Goal: Task Accomplishment & Management: Use online tool/utility

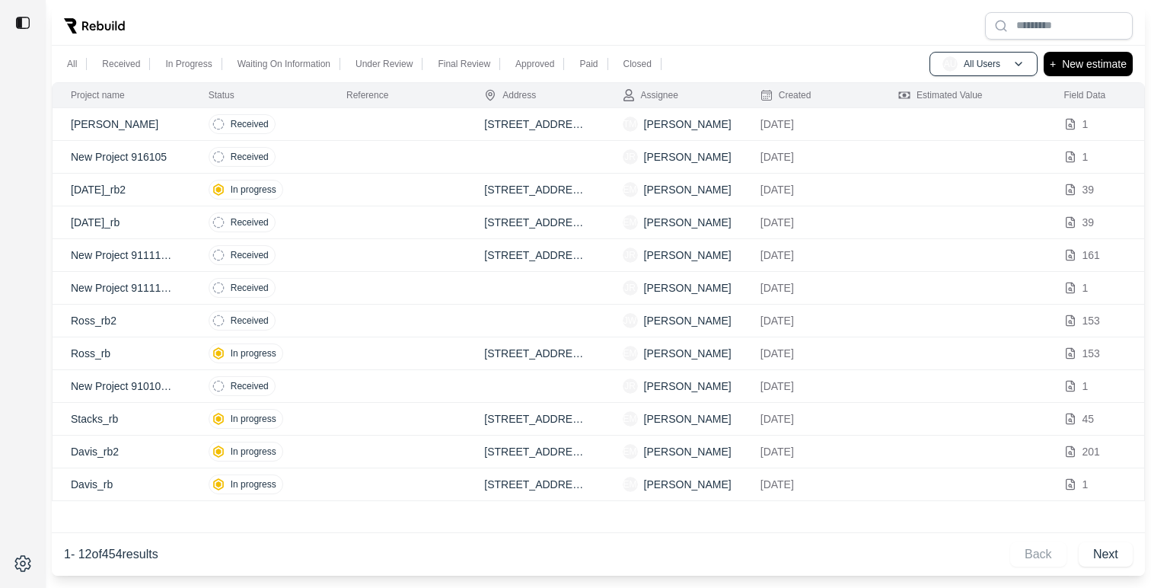
click at [410, 125] on td at bounding box center [397, 124] width 138 height 33
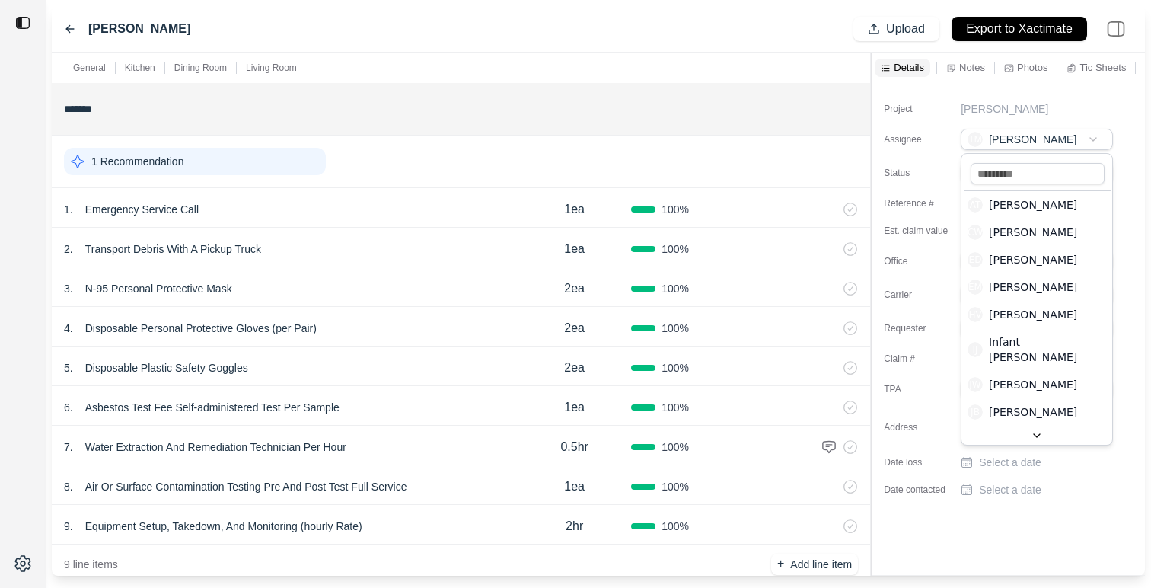
click at [1035, 134] on html "[PERSON_NAME] Upload Export to Xactimate General Kitchen Dining Room Living Roo…" at bounding box center [575, 294] width 1151 height 588
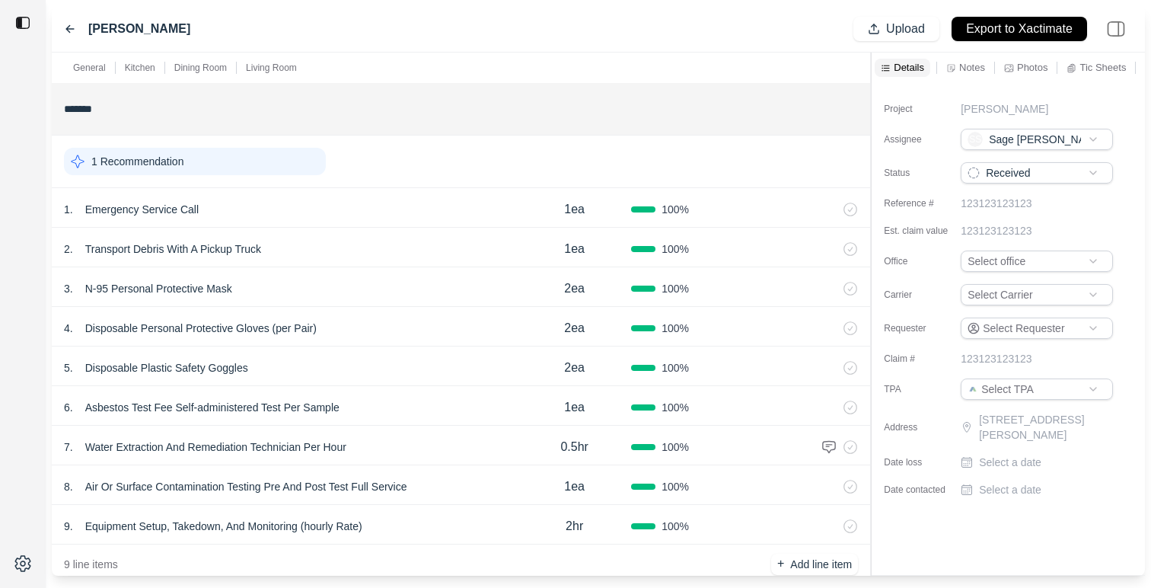
click at [1121, 199] on div "Project [PERSON_NAME] Assignee SS Sage [PERSON_NAME] Status Received Reference …" at bounding box center [1007, 293] width 273 height 420
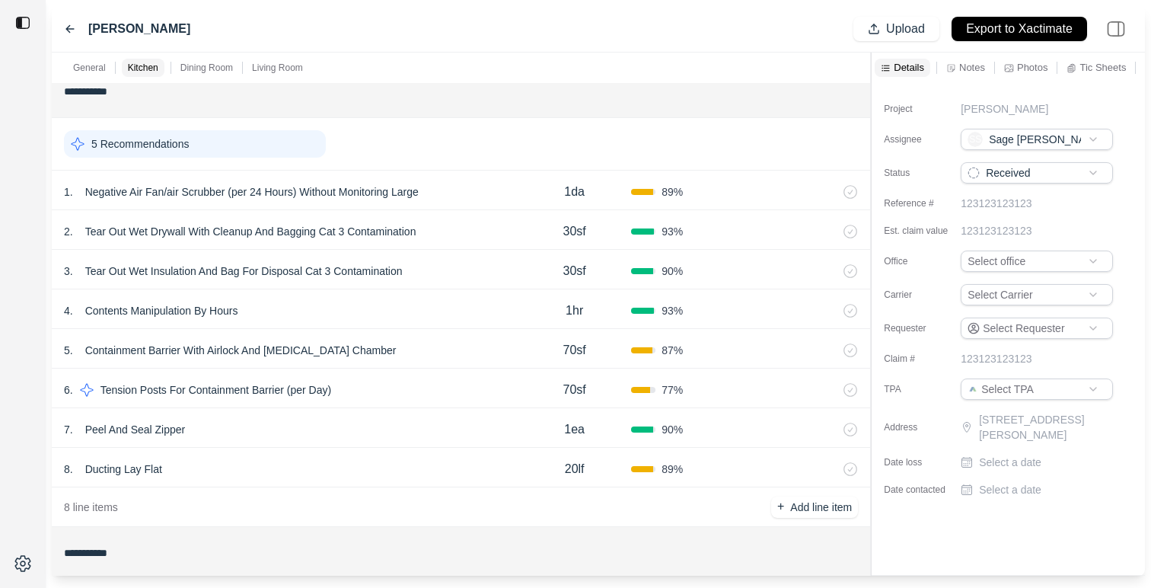
scroll to position [903, 0]
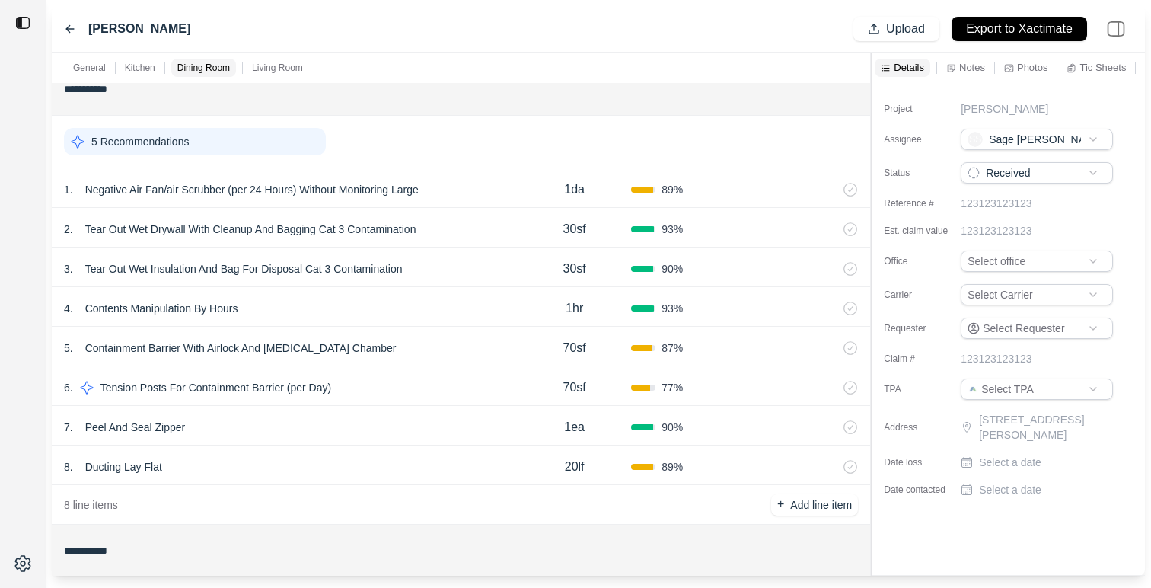
click at [430, 397] on div "6 . Tension Posts For Containment Barrier (per Day)" at bounding box center [291, 387] width 454 height 21
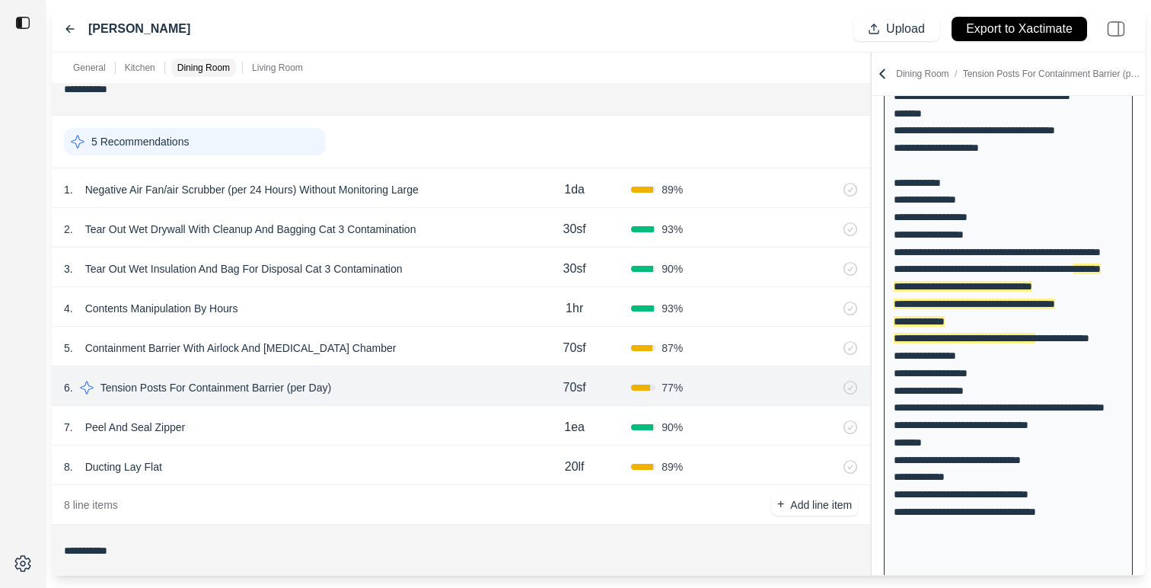
scroll to position [291, 0]
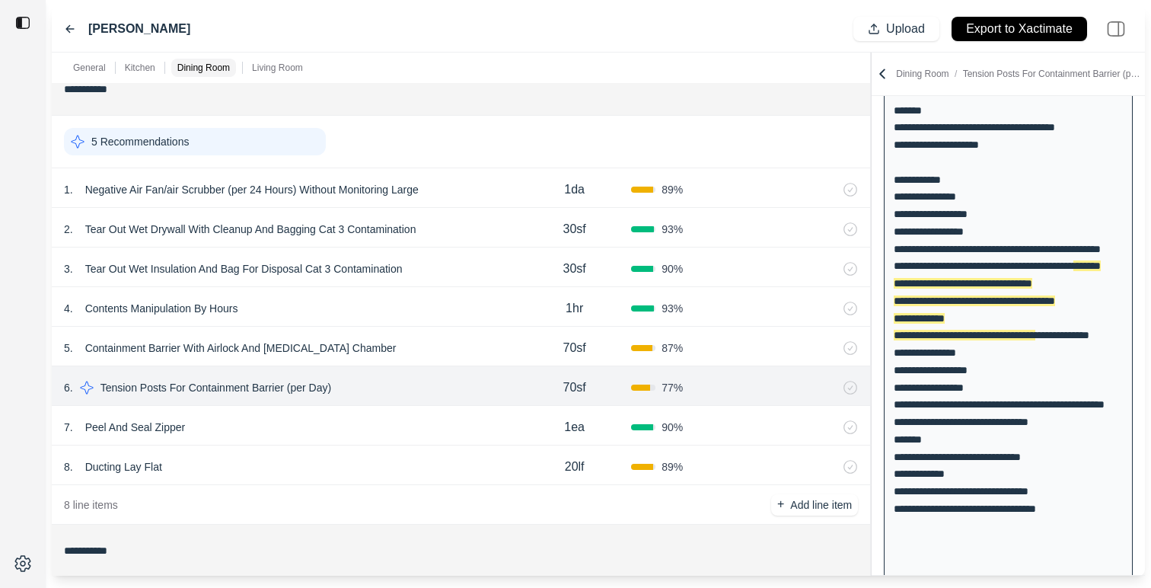
click at [447, 349] on div "5 . Containment Barrier With Airlock And [MEDICAL_DATA] Chamber" at bounding box center [291, 347] width 454 height 21
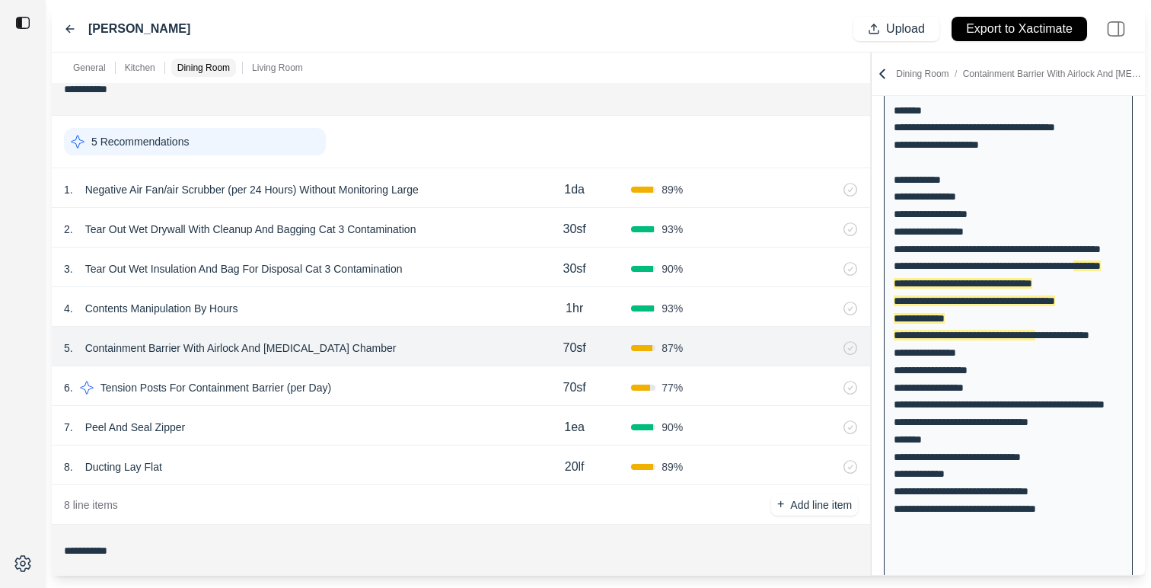
click at [399, 435] on div "7 . Peel And Seal Zipper" at bounding box center [291, 426] width 454 height 21
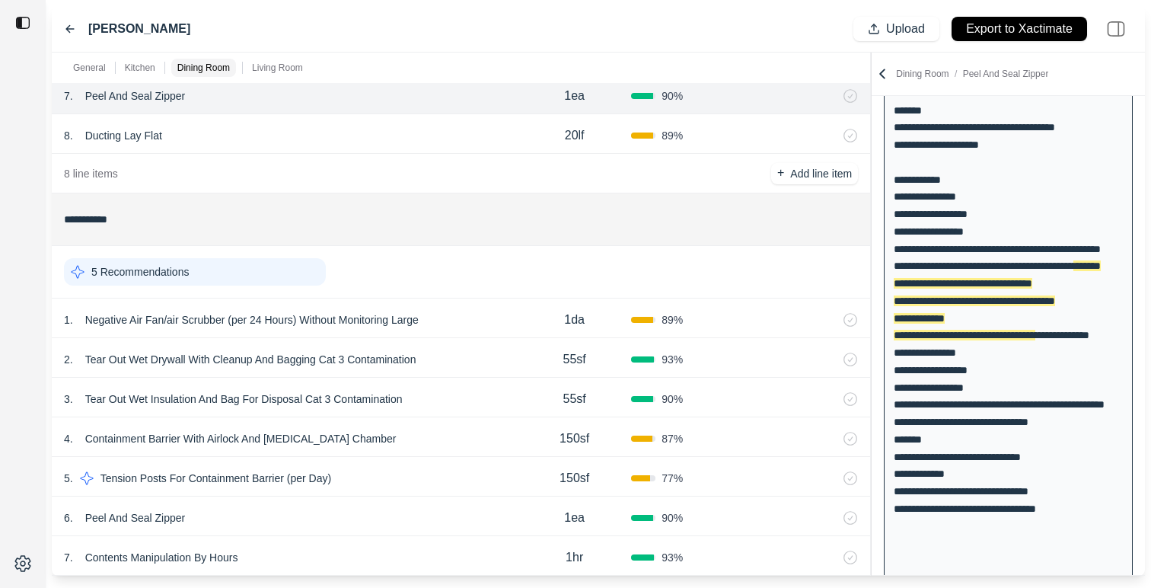
scroll to position [1337, 0]
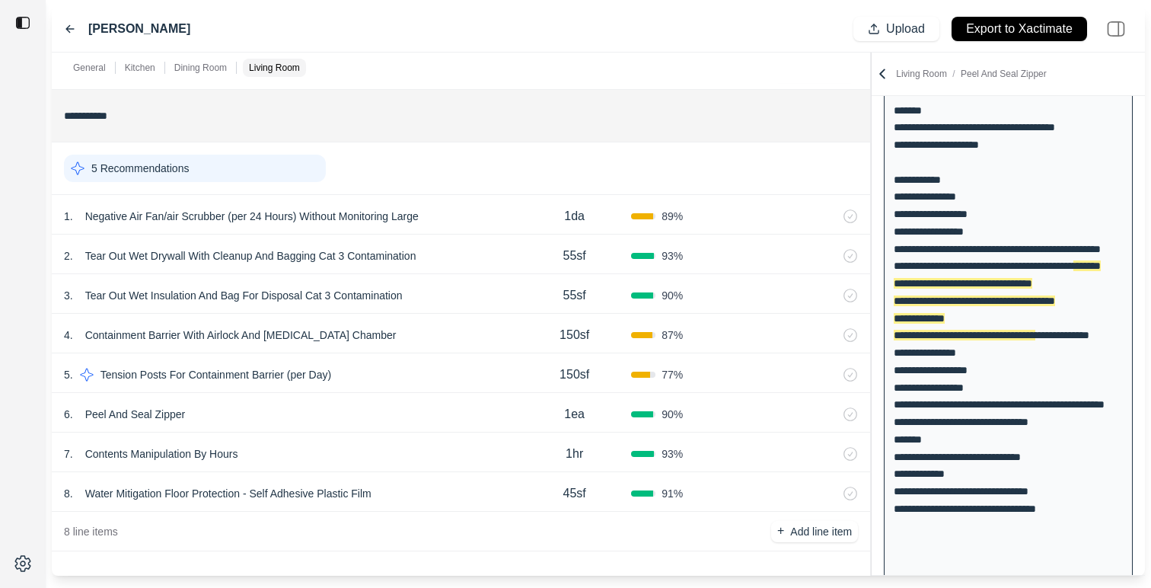
click at [444, 381] on div "5 . Tension Posts For Containment Barrier (per Day)" at bounding box center [291, 374] width 454 height 21
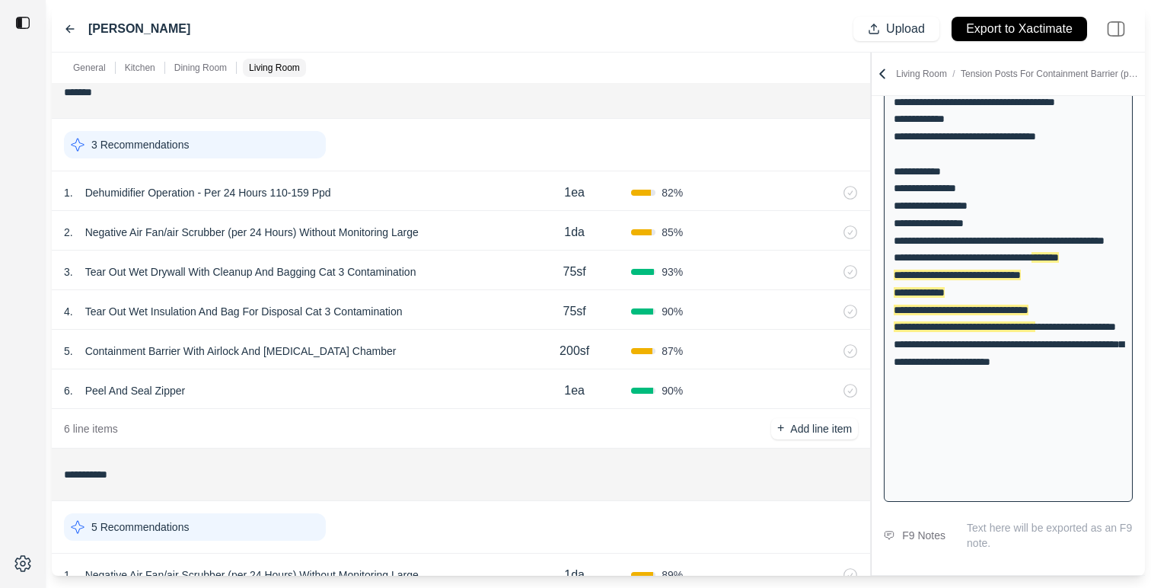
scroll to position [0, 0]
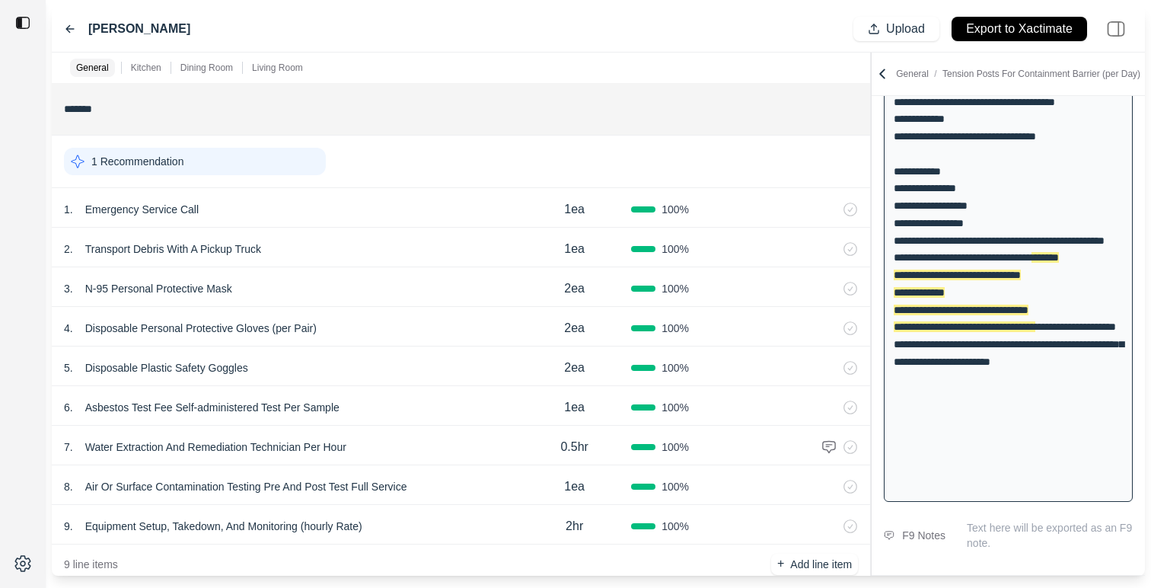
click at [64, 31] on icon at bounding box center [70, 29] width 12 height 12
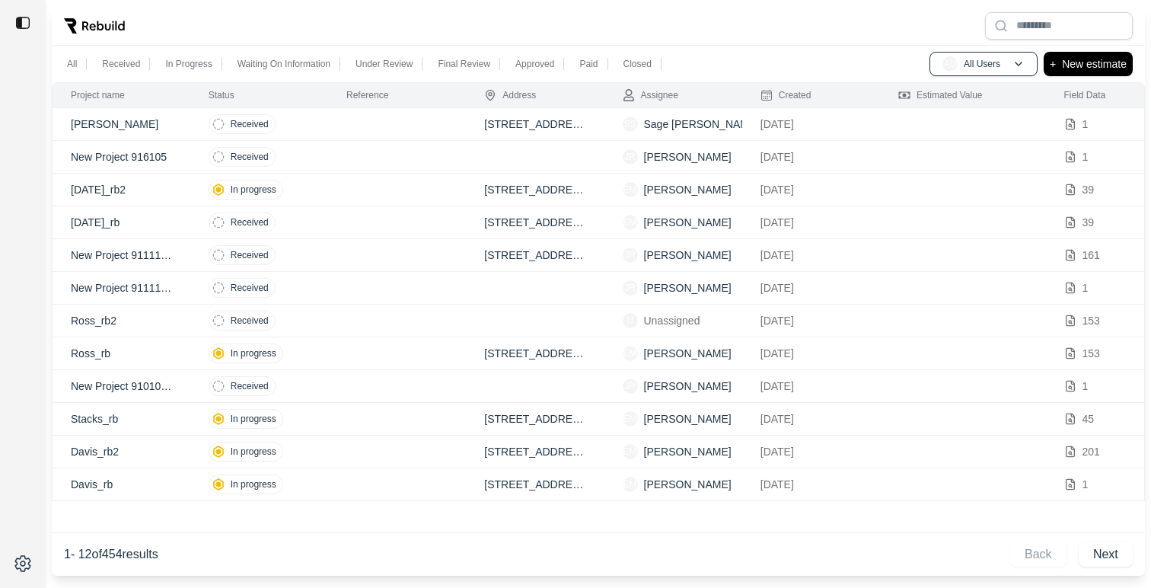
click at [360, 351] on td at bounding box center [397, 353] width 138 height 33
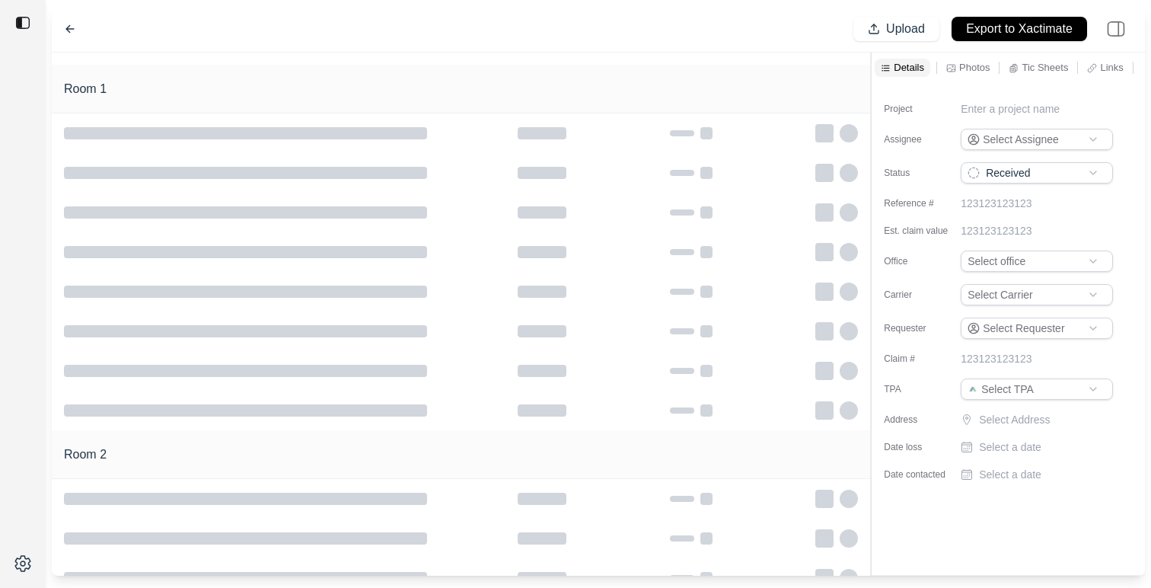
type input "**********"
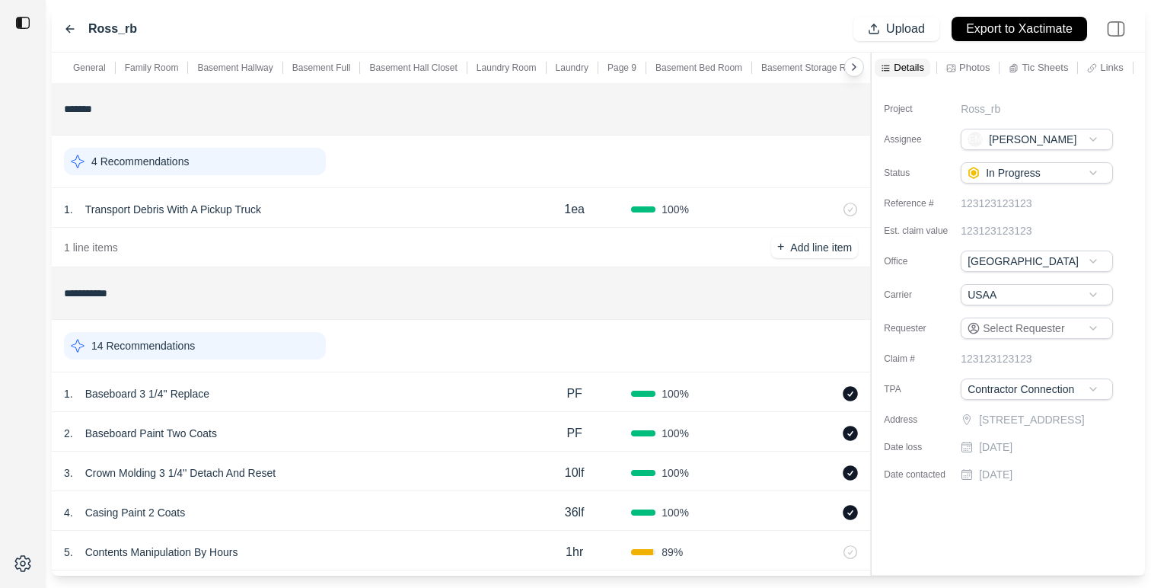
click at [247, 346] on div "14 Recommendations" at bounding box center [195, 345] width 262 height 27
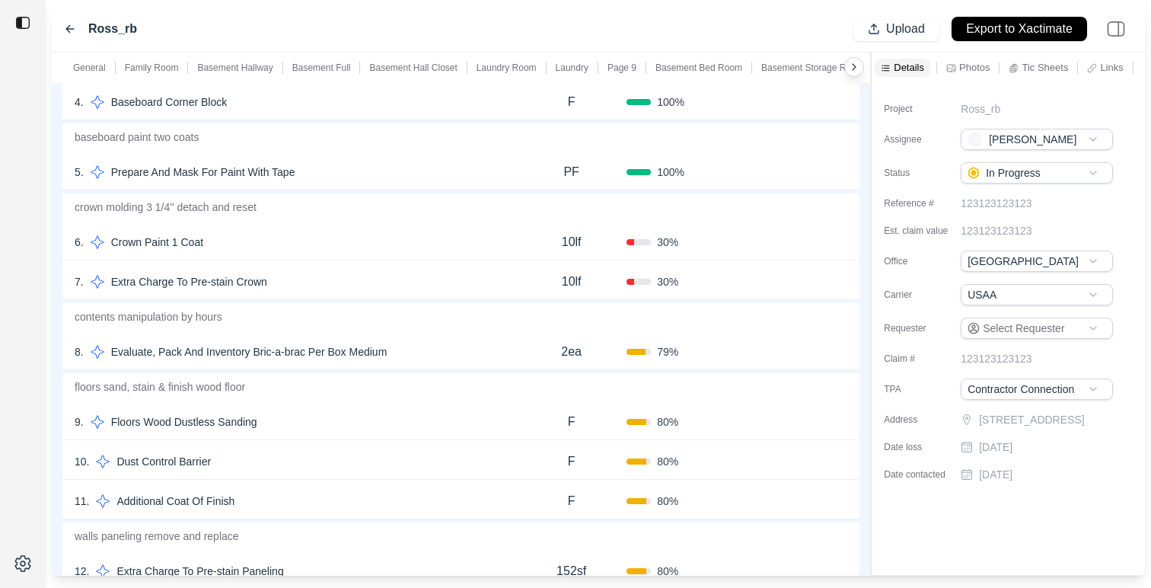
scroll to position [417, 0]
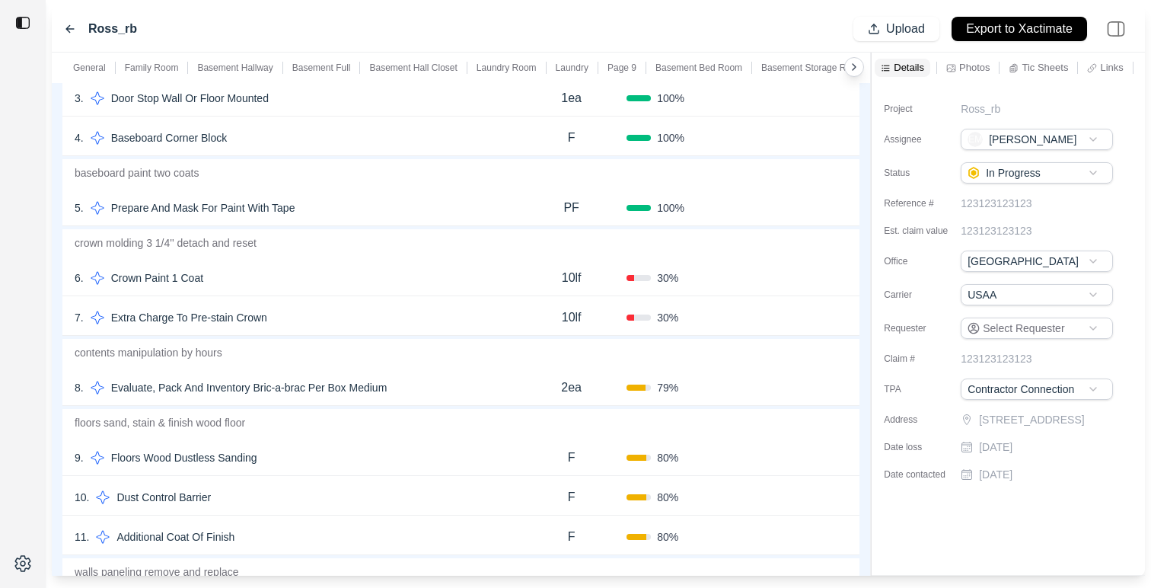
click at [475, 393] on div "8 . Evaluate, Pack And Inventory Bric-a-brac Per Box Medium" at bounding box center [295, 387] width 441 height 21
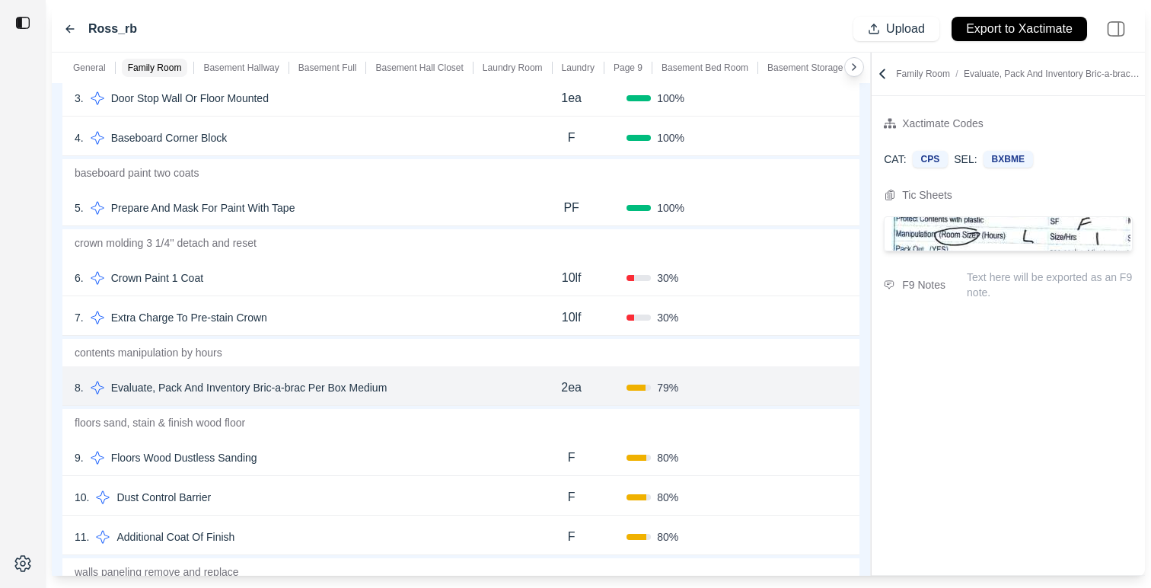
click at [422, 272] on div "6 . Crown Paint 1 Coat" at bounding box center [295, 277] width 441 height 21
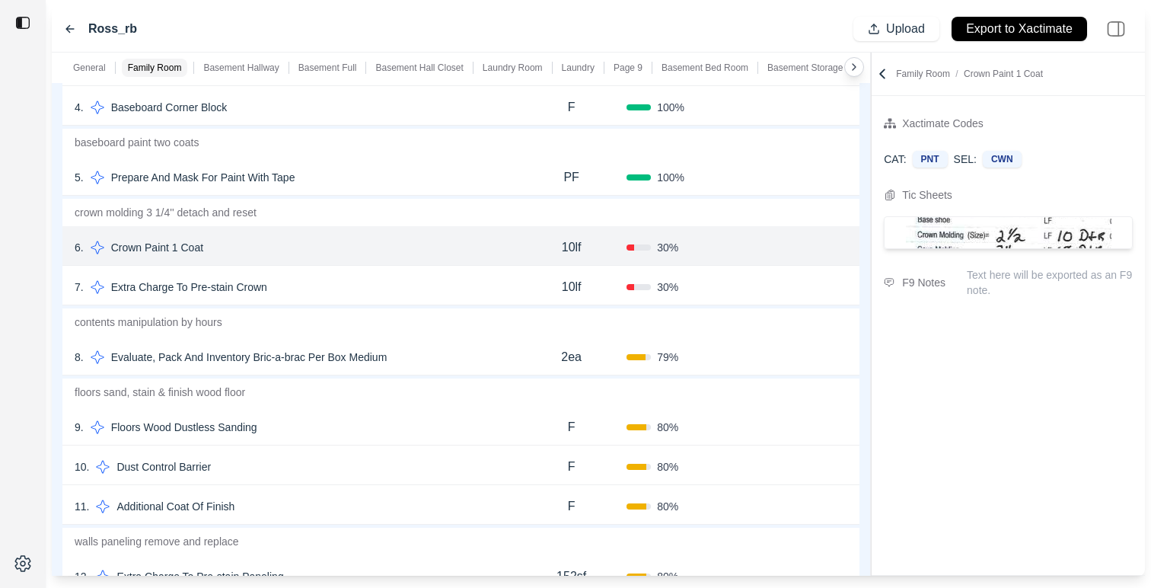
scroll to position [463, 0]
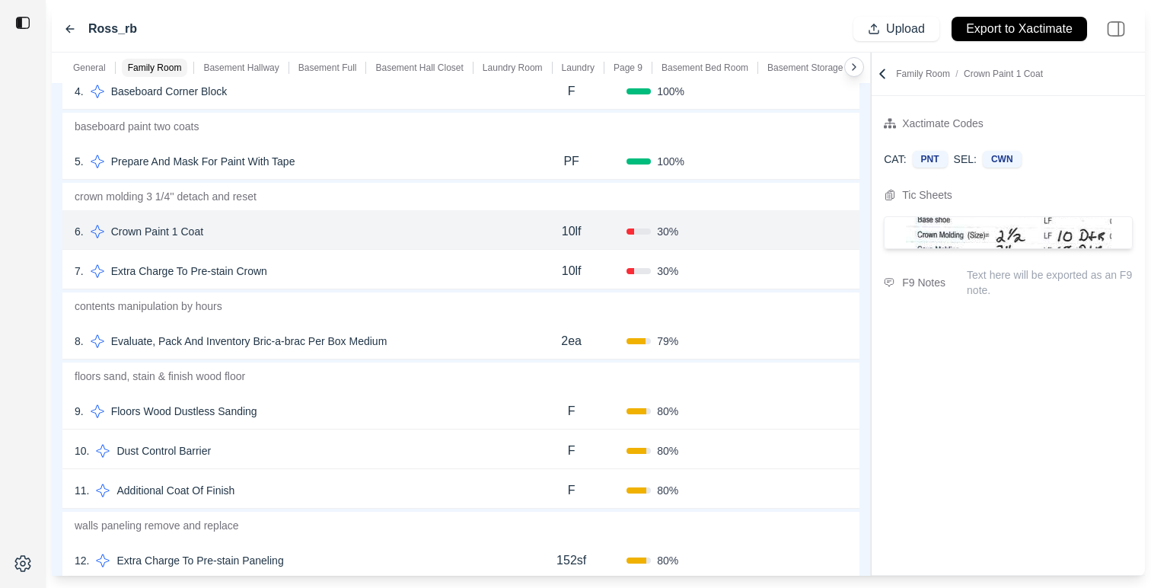
click at [423, 438] on div "10 . Dust Control Barrier F 80 % Confirm" at bounding box center [460, 449] width 797 height 40
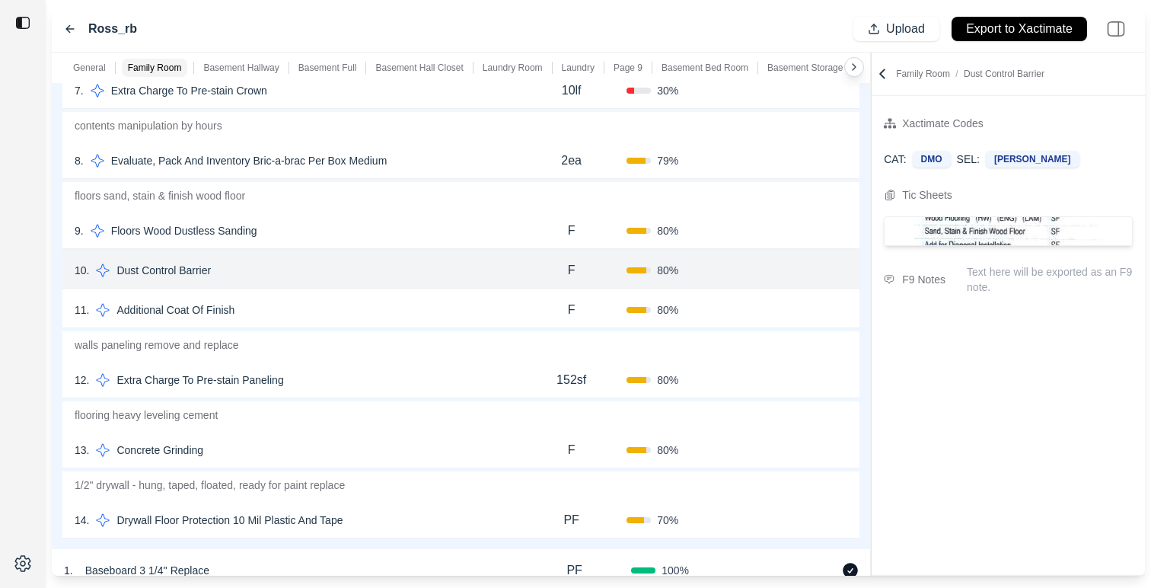
scroll to position [653, 0]
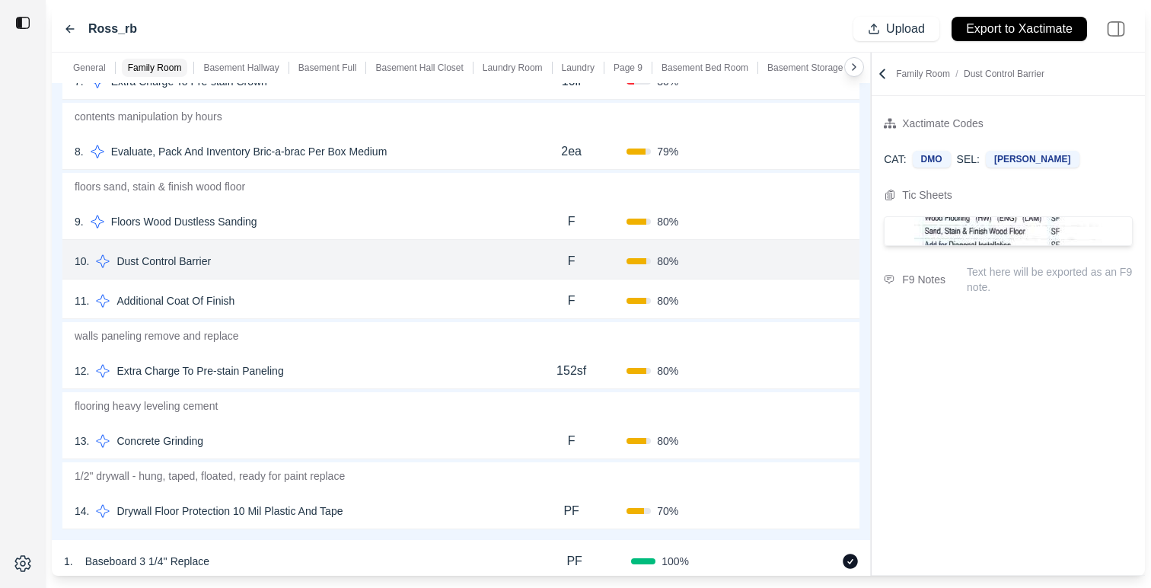
click at [415, 453] on div "13 . Concrete Grinding F 80 % Confirm" at bounding box center [460, 439] width 797 height 40
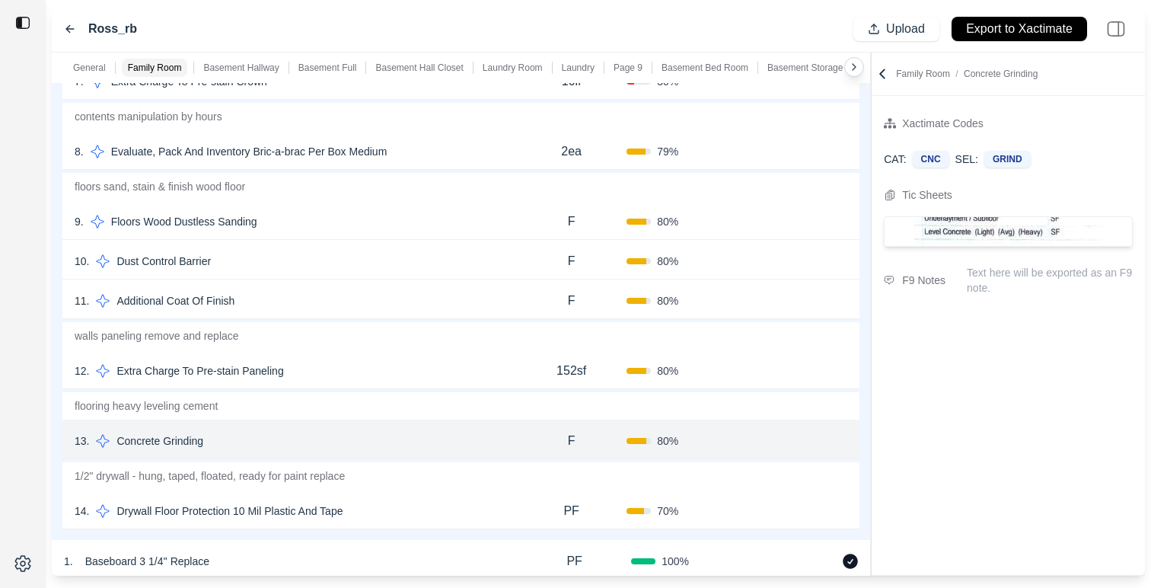
click at [419, 512] on div "14 . Drywall Floor Protection 10 Mil Plastic And Tape" at bounding box center [295, 510] width 441 height 21
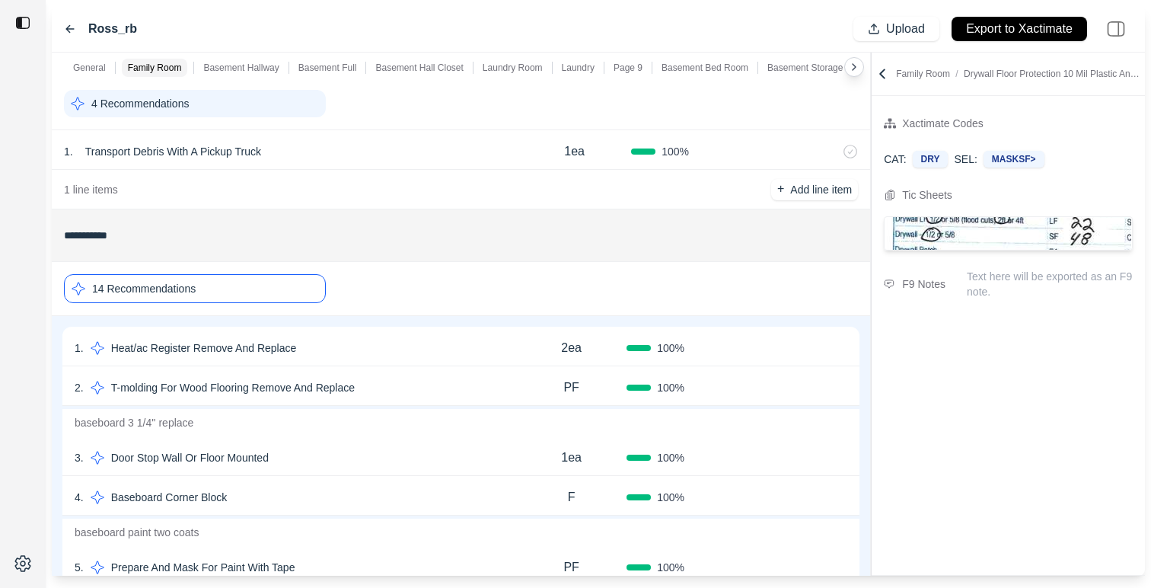
scroll to position [0, 0]
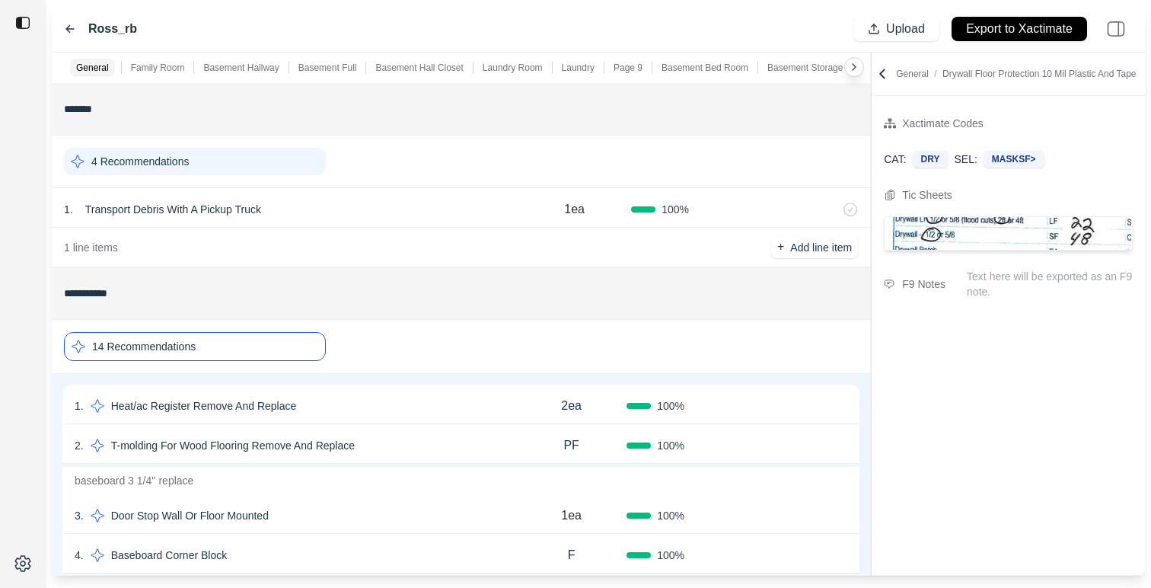
click at [167, 68] on p "Family Room" at bounding box center [158, 68] width 54 height 12
click at [60, 29] on div "Ross_rb Upload Export to Xactimate" at bounding box center [598, 29] width 1093 height 46
click at [65, 29] on icon at bounding box center [70, 29] width 12 height 12
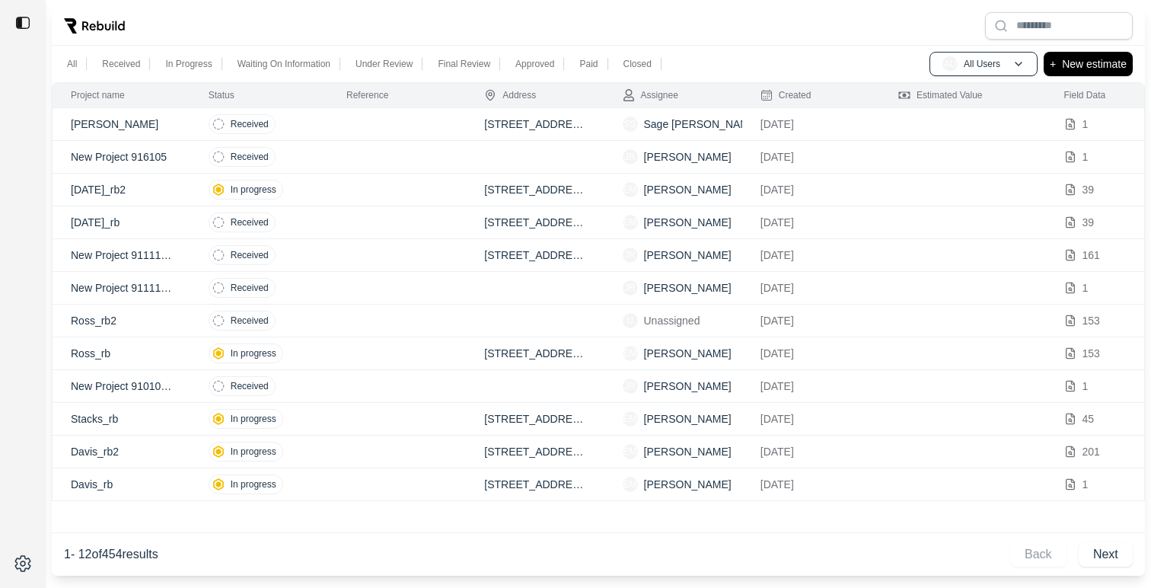
click at [162, 182] on p "[DATE]_rb2" at bounding box center [121, 189] width 101 height 15
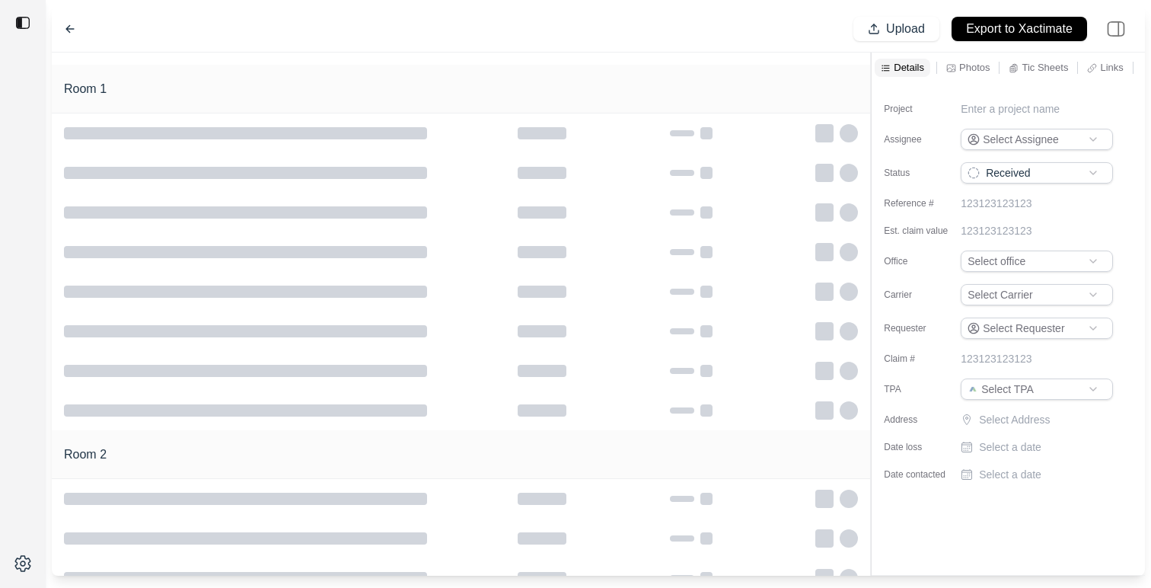
type input "**********"
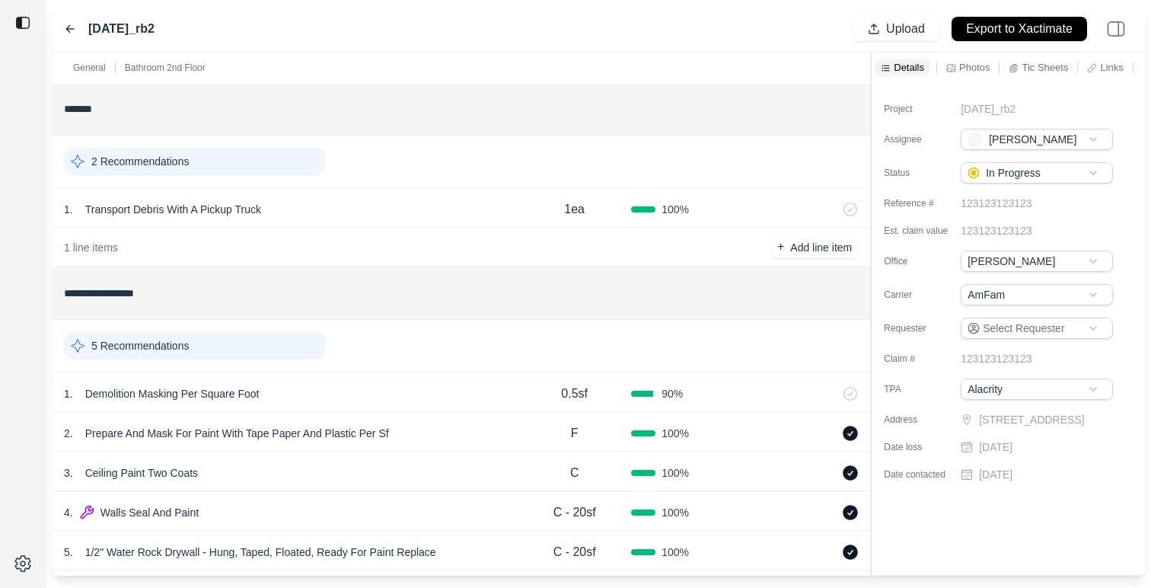
click at [250, 339] on div "5 Recommendations" at bounding box center [195, 345] width 262 height 27
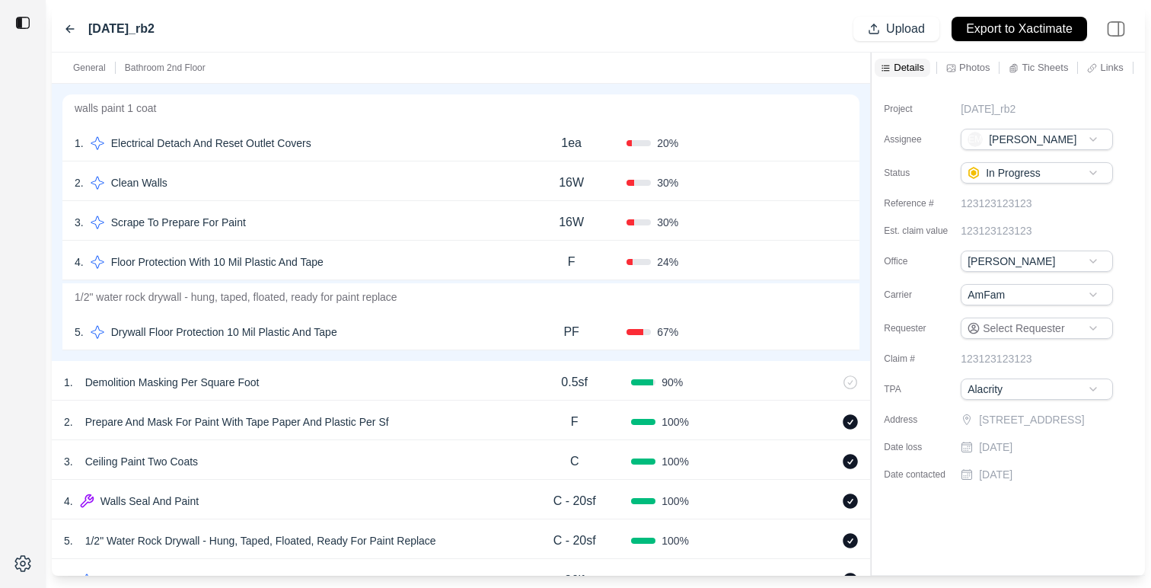
scroll to position [277, 0]
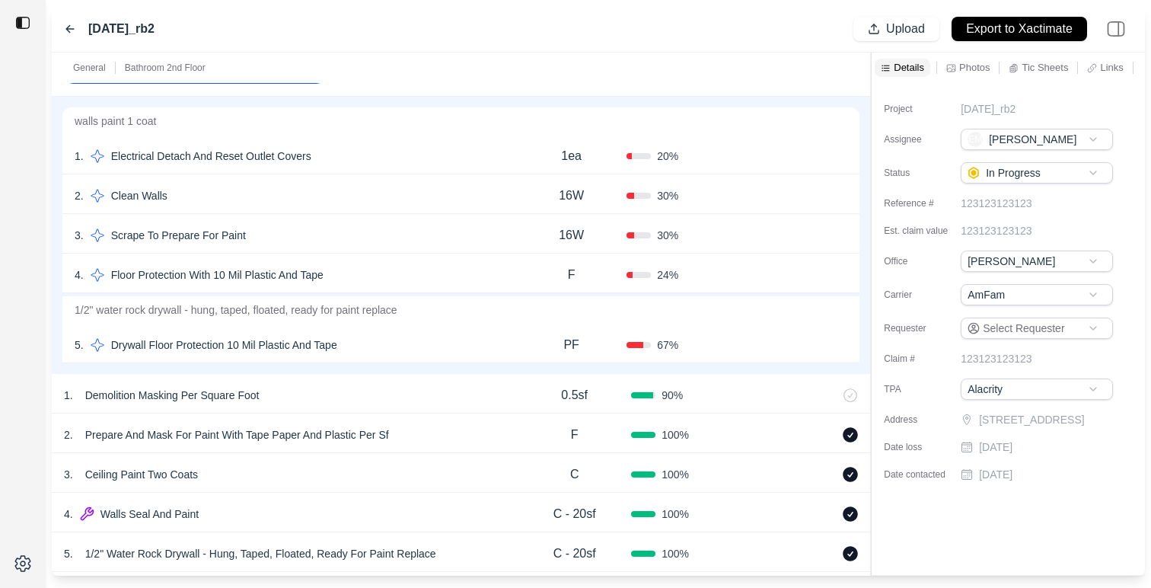
click at [425, 241] on div "3 . Scrape To Prepare For Paint" at bounding box center [295, 235] width 441 height 21
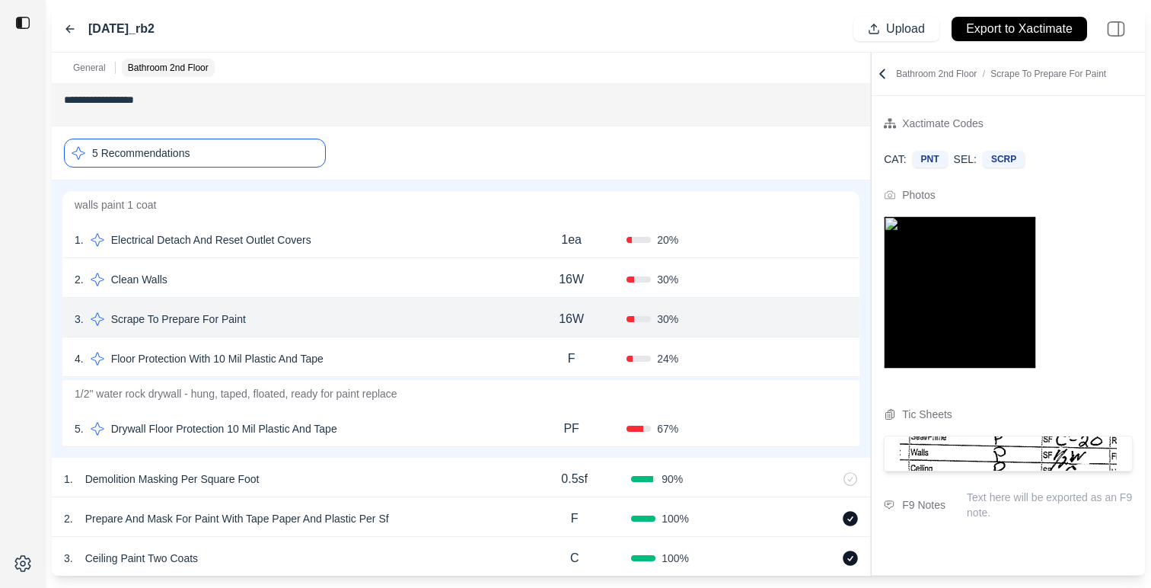
scroll to position [180, 0]
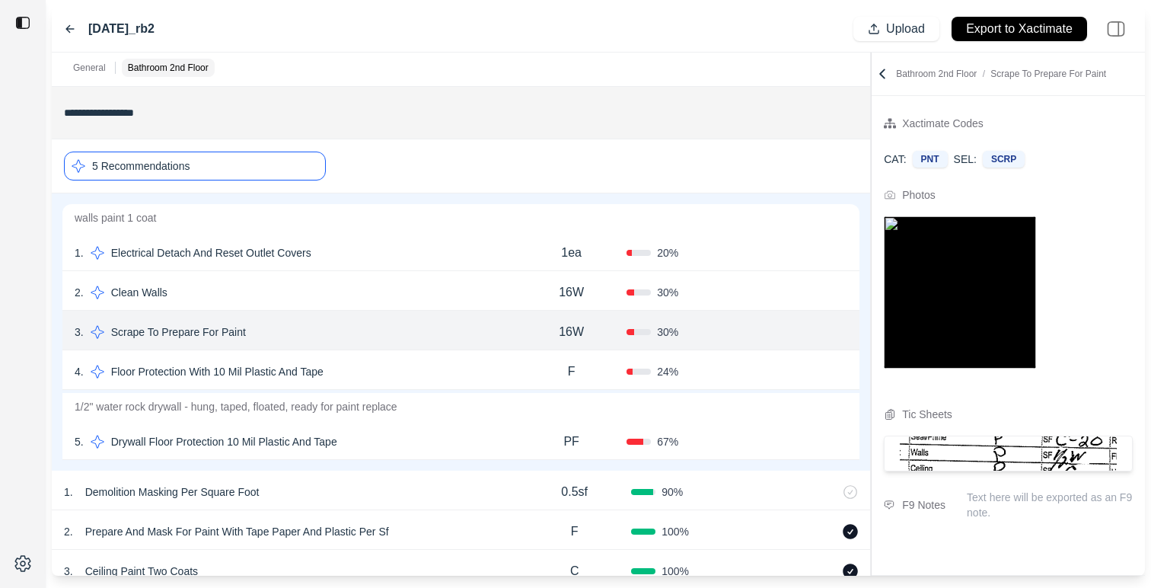
click at [317, 291] on div "2 . Clean Walls" at bounding box center [295, 292] width 441 height 21
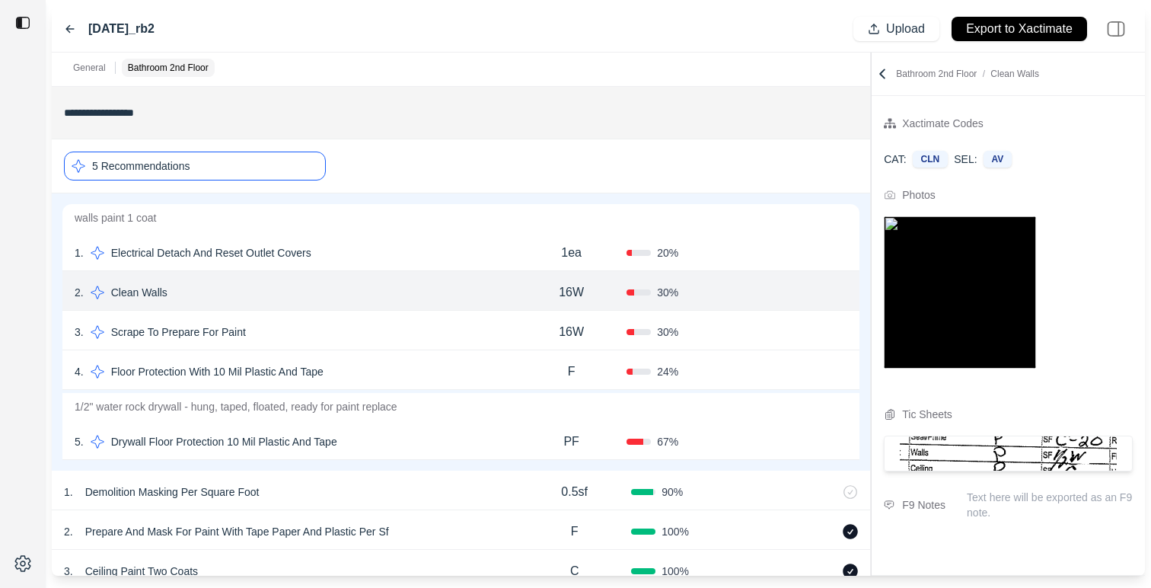
click at [389, 250] on div "1 . Electrical Detach And Reset Outlet Covers" at bounding box center [295, 252] width 441 height 21
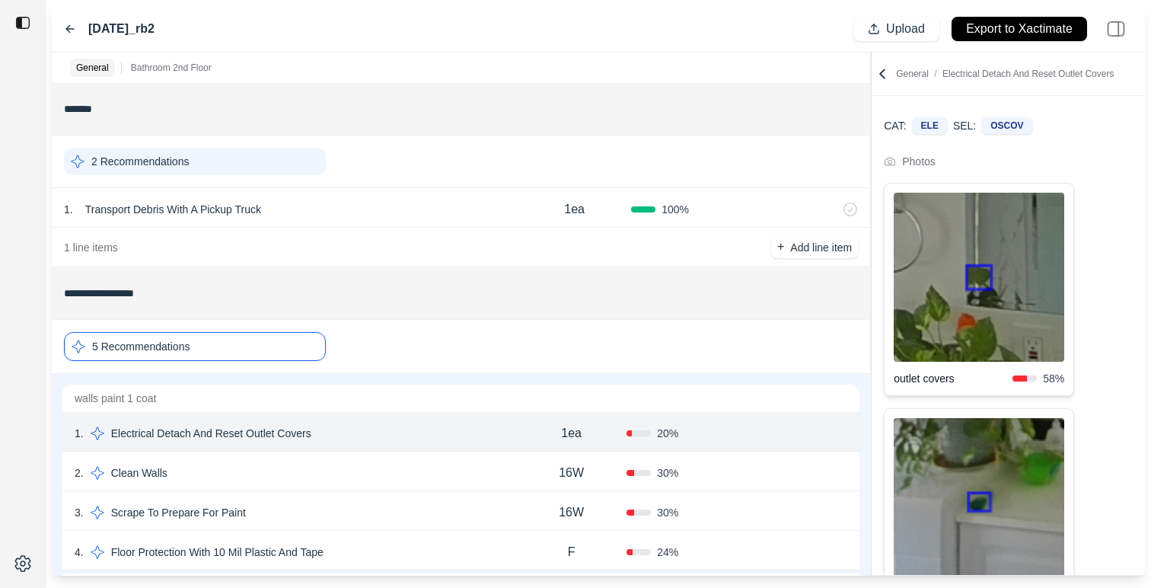
scroll to position [38, 0]
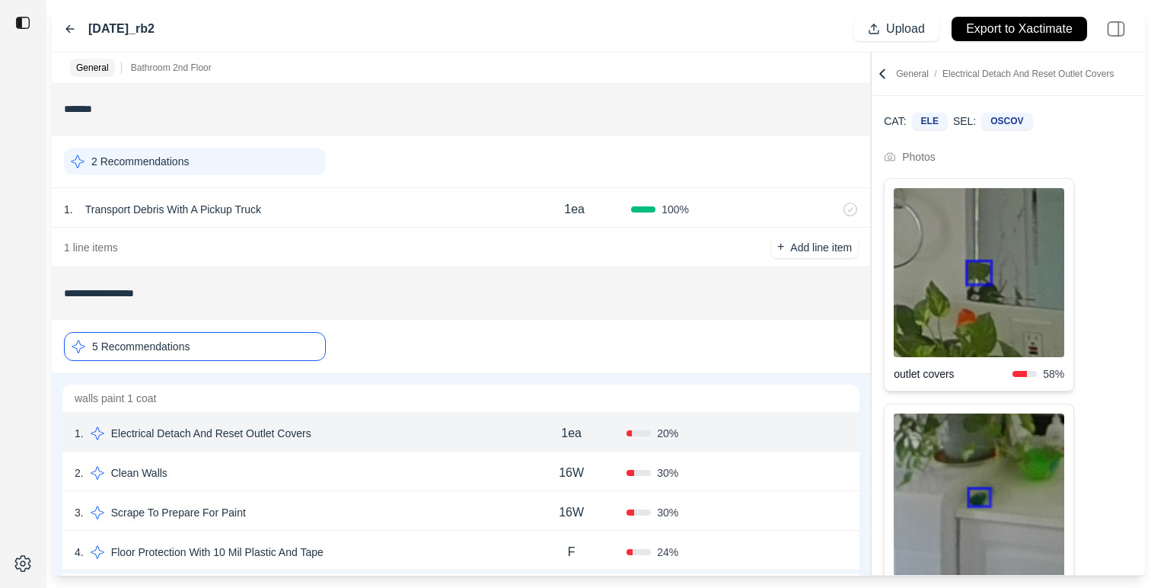
click at [973, 251] on img at bounding box center [978, 272] width 170 height 169
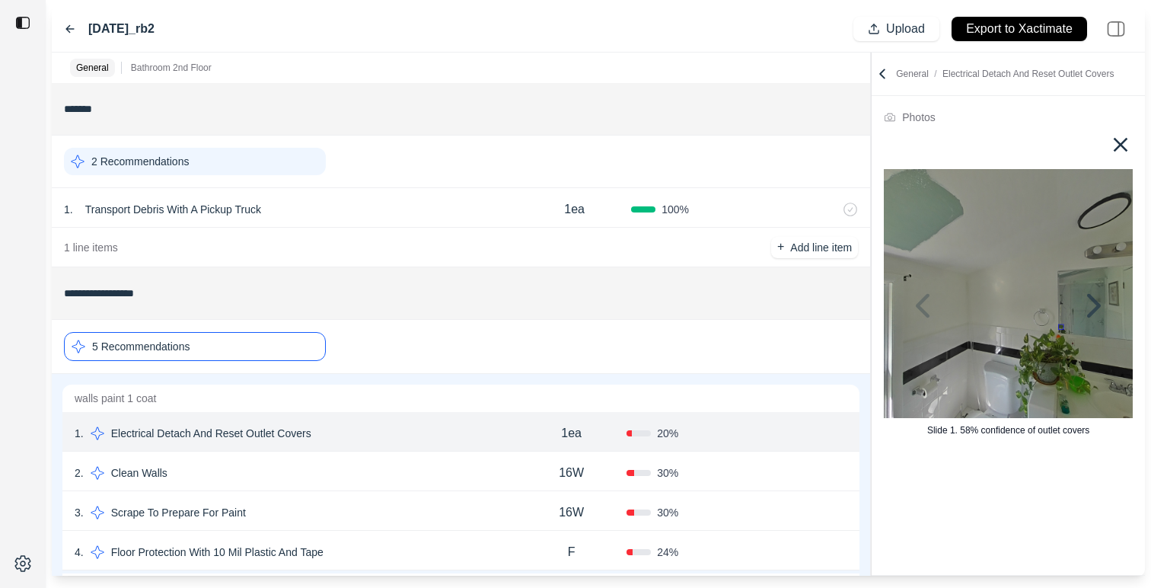
click at [1124, 148] on icon at bounding box center [1120, 145] width 14 height 14
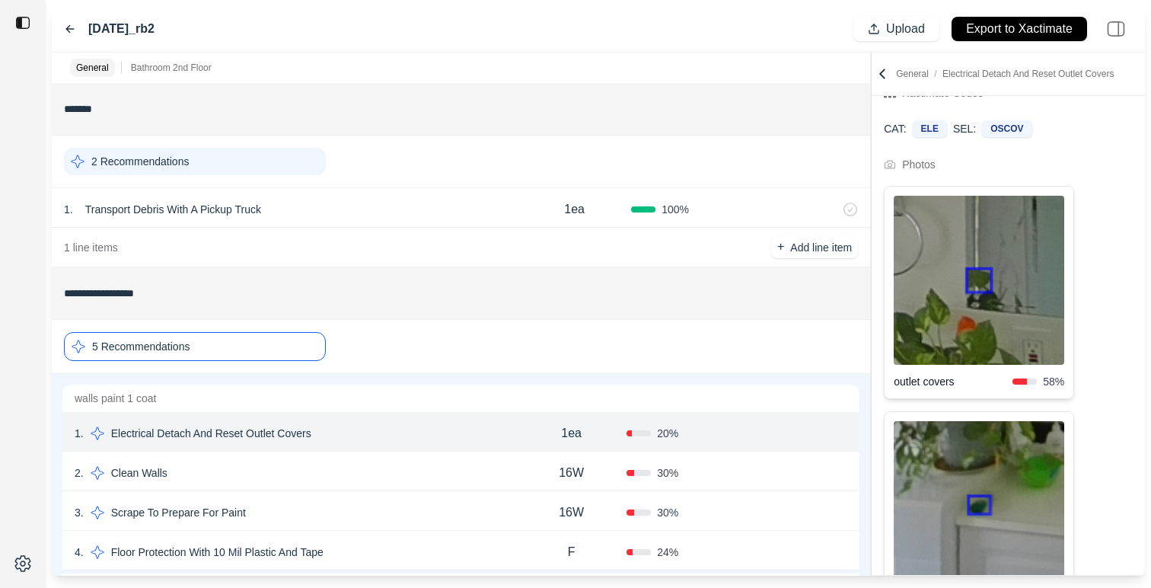
scroll to position [32, 0]
click at [1001, 325] on img at bounding box center [978, 278] width 170 height 169
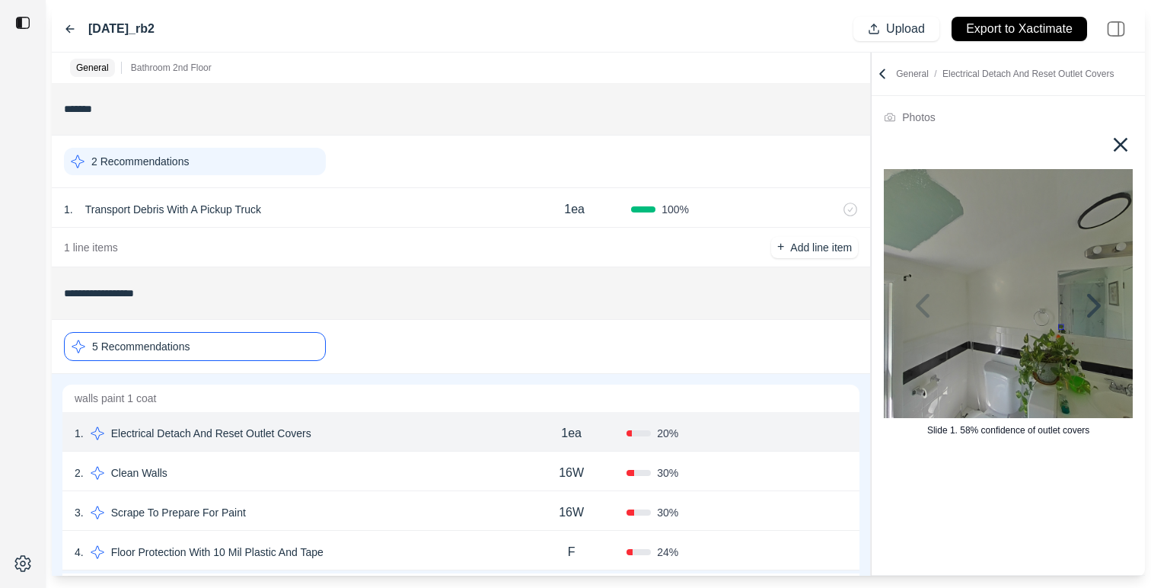
click at [1118, 144] on icon at bounding box center [1120, 145] width 14 height 14
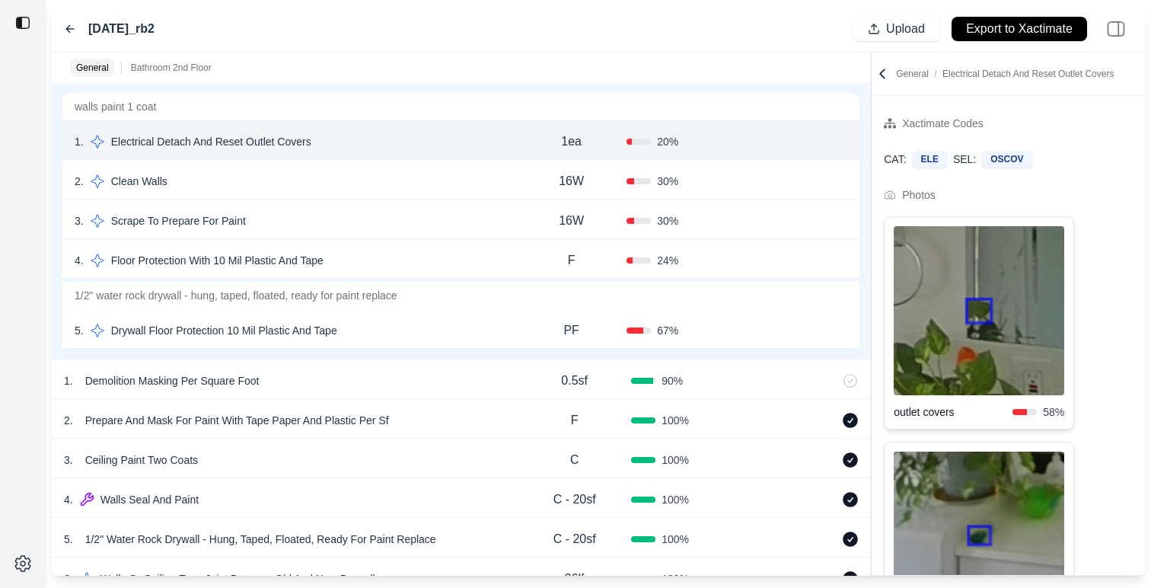
scroll to position [317, 0]
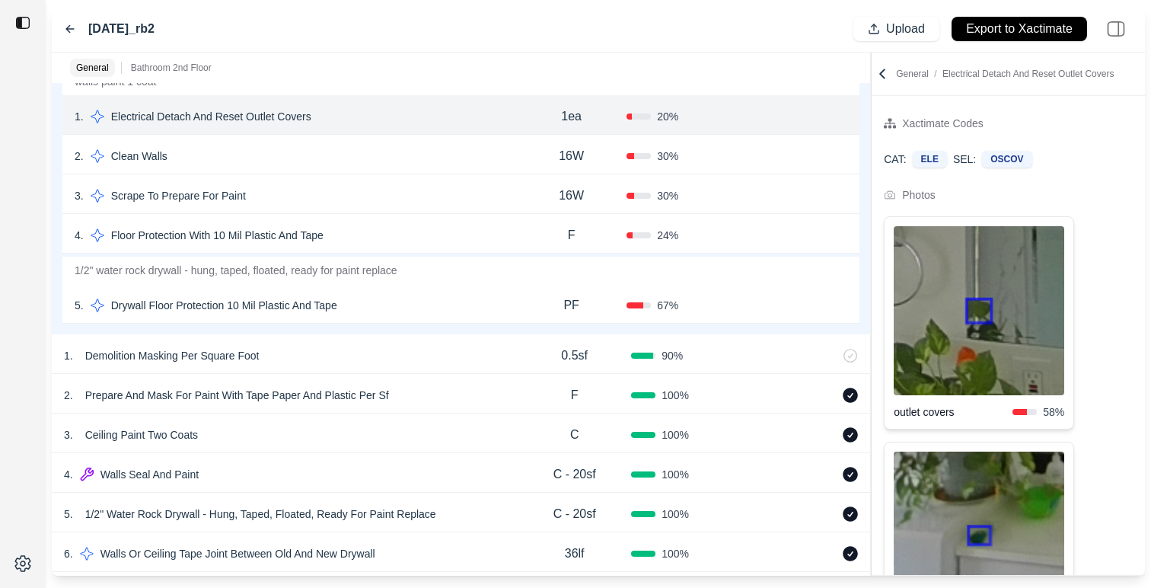
click at [422, 301] on div "5 . Drywall Floor Protection 10 Mil Plastic And Tape" at bounding box center [295, 305] width 441 height 21
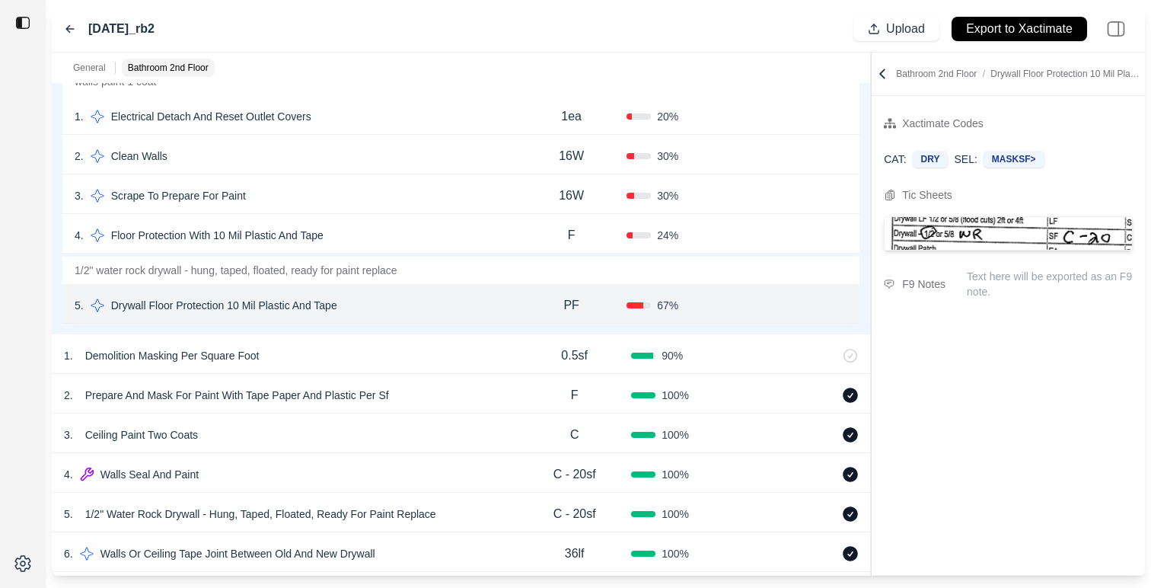
click at [874, 81] on div "**********" at bounding box center [598, 314] width 1093 height 523
click at [890, 63] on div "Bathroom 2nd Floor / Drywall Floor Protection 10 Mil Plastic And Tape" at bounding box center [1007, 74] width 273 height 43
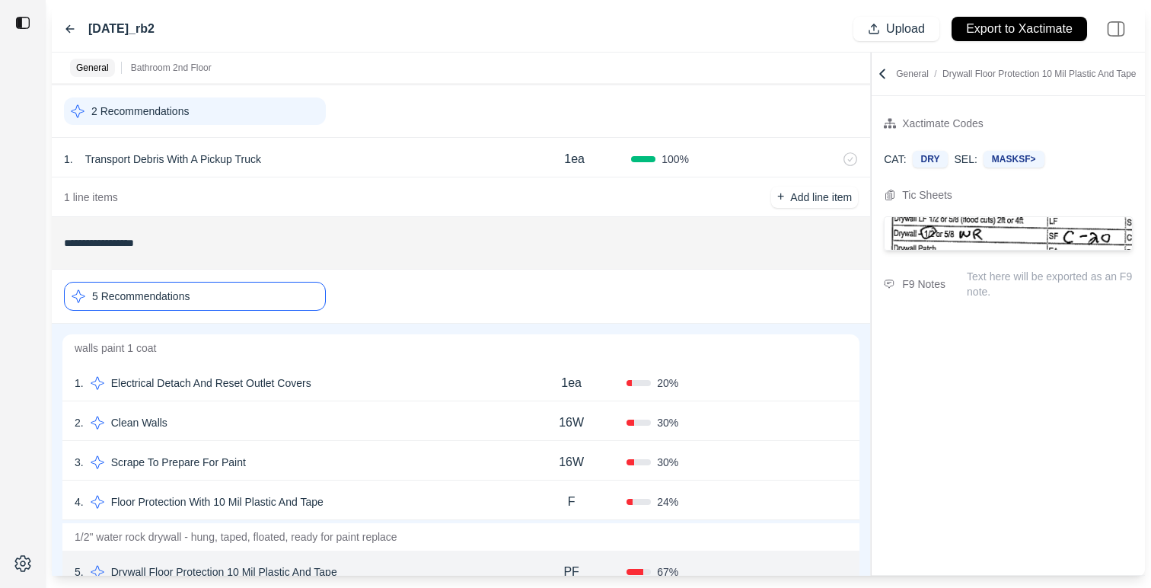
scroll to position [78, 0]
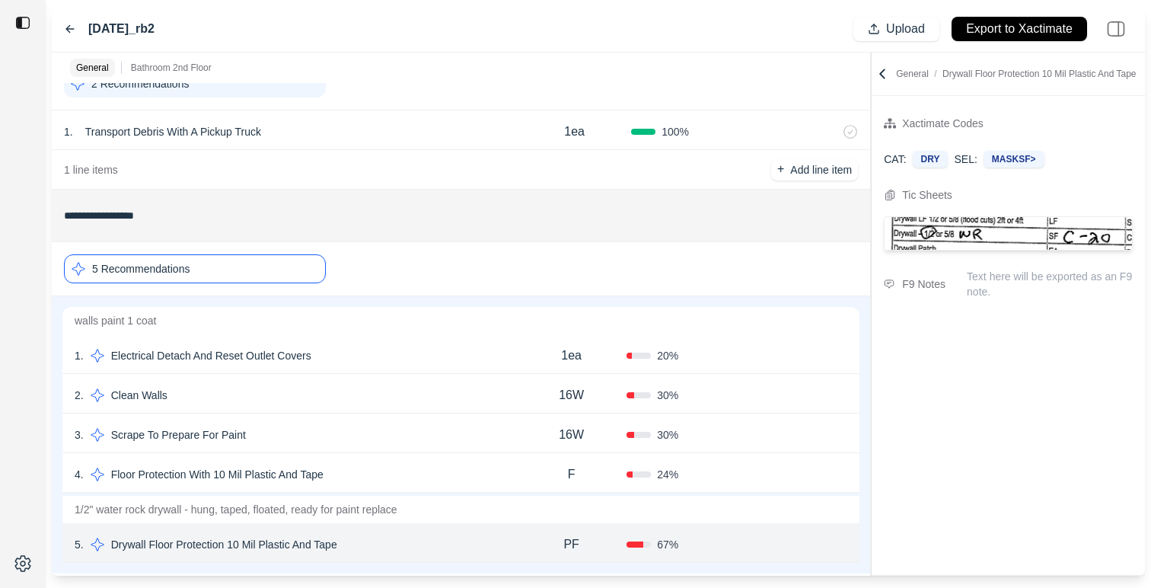
click at [401, 468] on div "4 . Floor Protection With 10 Mil Plastic And Tape" at bounding box center [295, 473] width 441 height 21
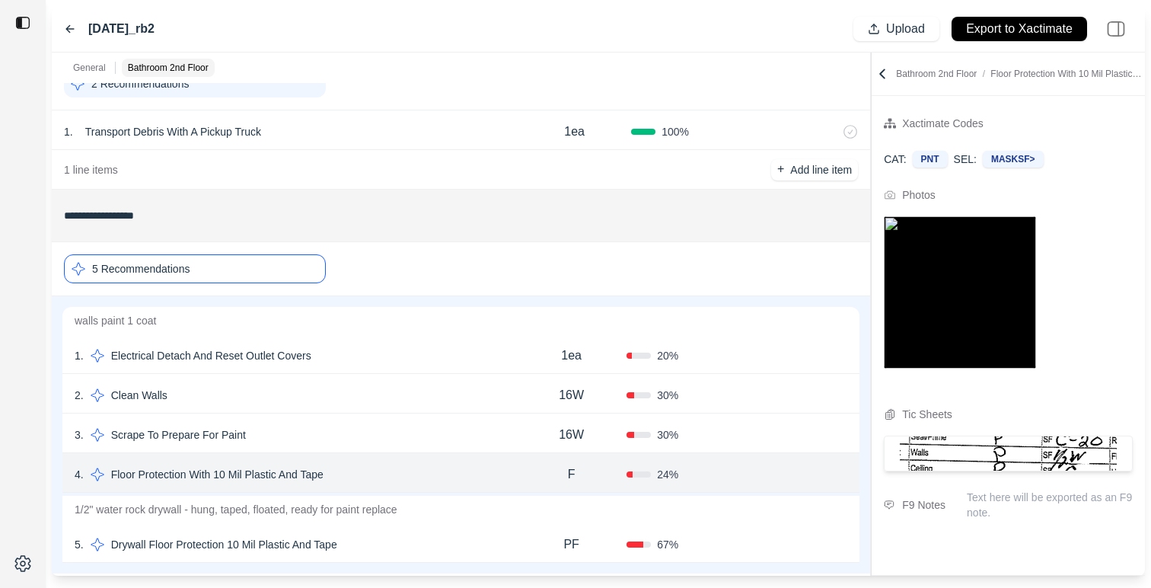
click at [410, 349] on div "1 . Electrical Detach And Reset Outlet Covers" at bounding box center [295, 355] width 441 height 21
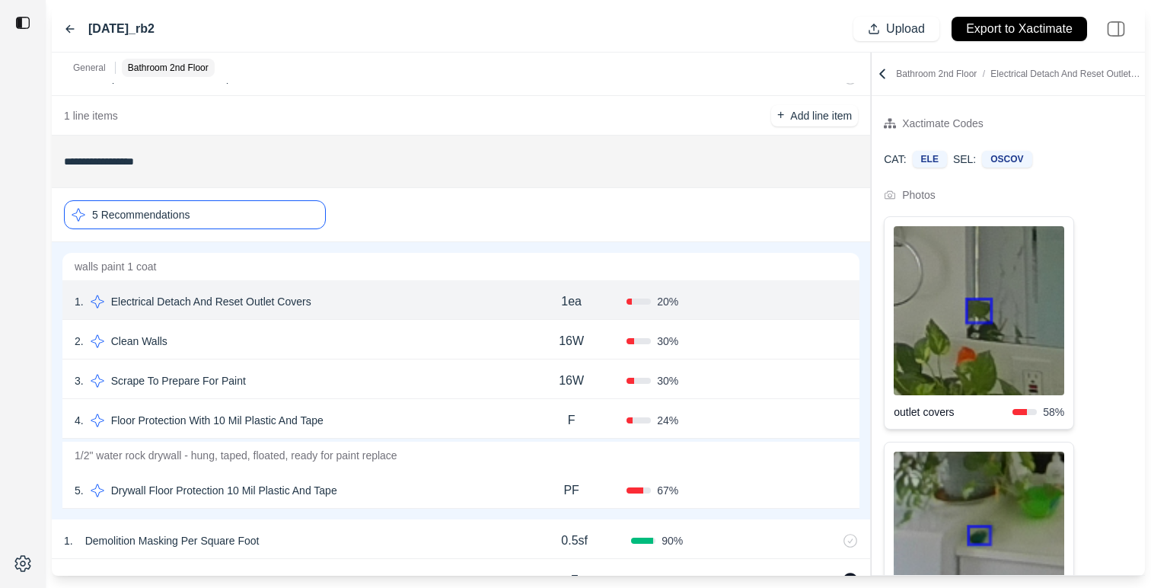
scroll to position [119, 0]
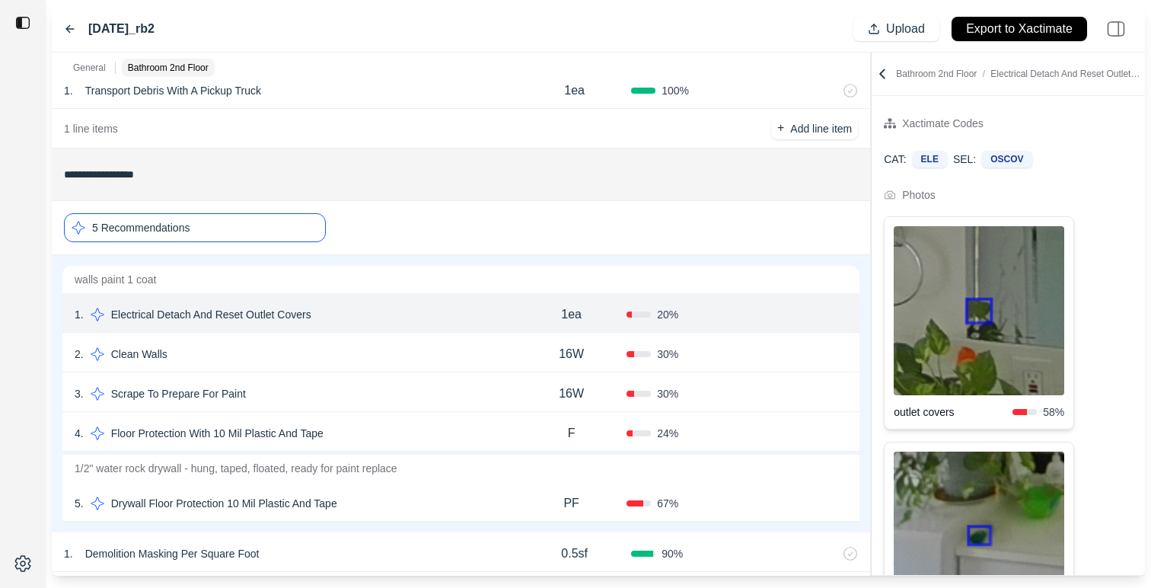
click at [65, 21] on div "[DATE]_rb2" at bounding box center [109, 29] width 91 height 18
click at [67, 33] on icon at bounding box center [70, 29] width 12 height 12
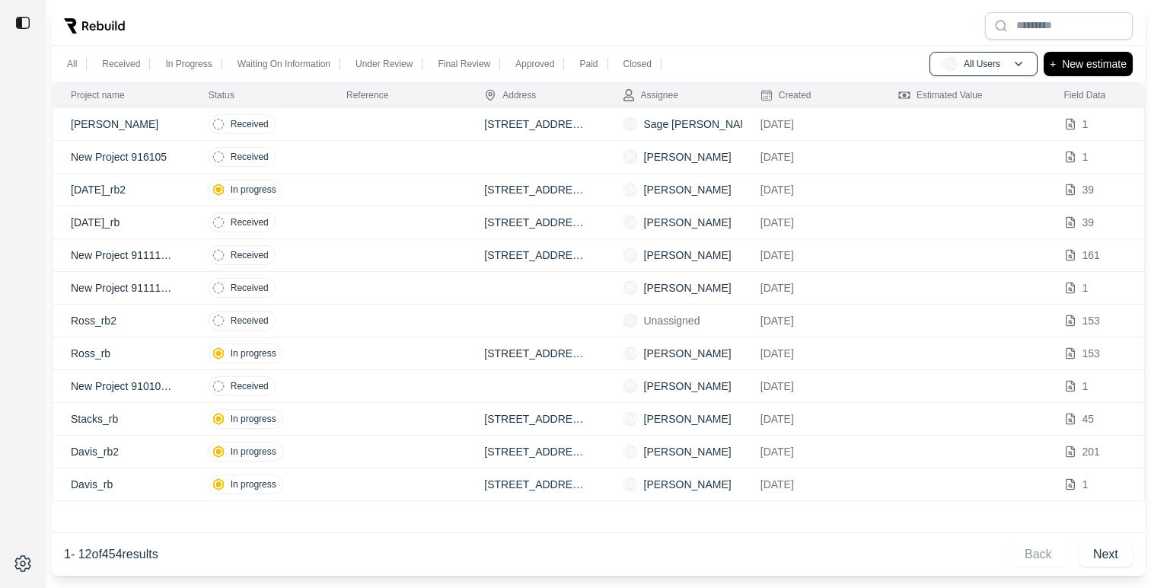
click at [153, 225] on p "[DATE]_rb" at bounding box center [121, 222] width 101 height 15
type input "**********"
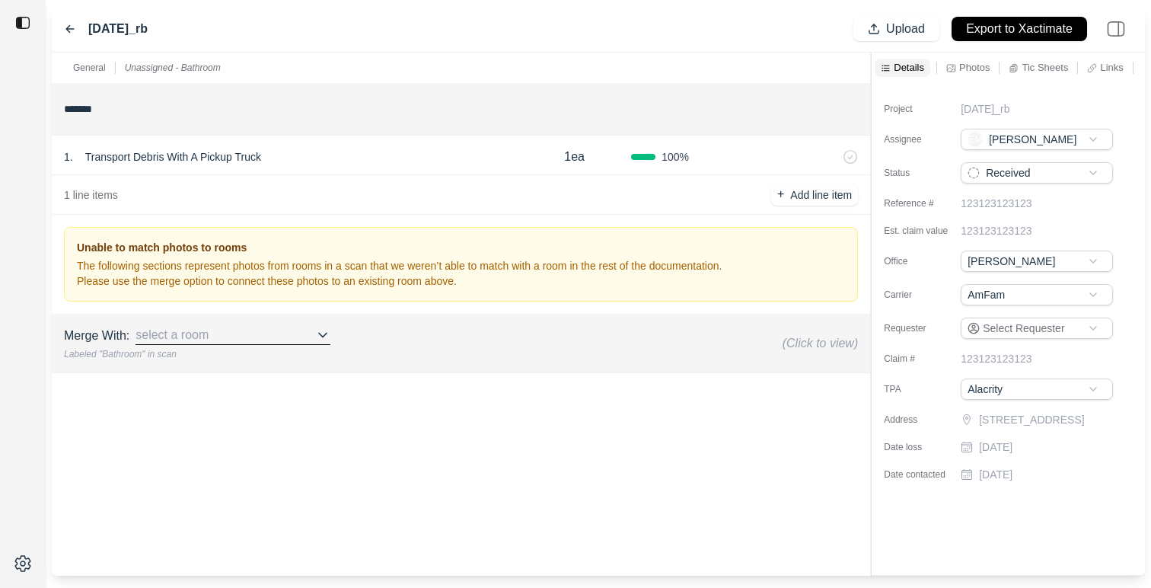
click at [60, 25] on div "[DATE]_rb Upload Export to Xactimate" at bounding box center [598, 29] width 1093 height 46
click at [65, 28] on icon at bounding box center [70, 29] width 12 height 12
